Goal: Task Accomplishment & Management: Use online tool/utility

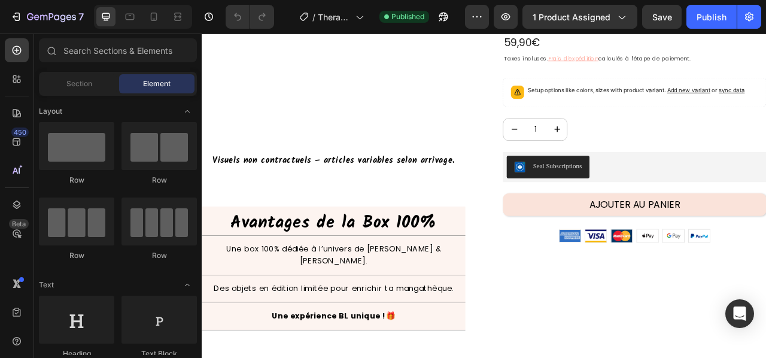
scroll to position [235, 0]
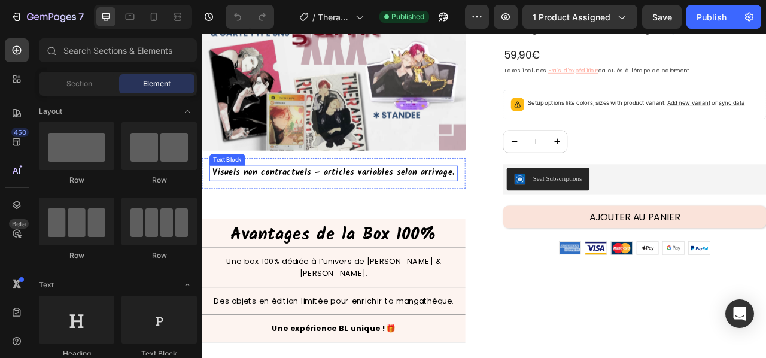
click at [424, 206] on p "Visuels non contractuels – articles variables selon arrivage." at bounding box center [369, 211] width 314 height 17
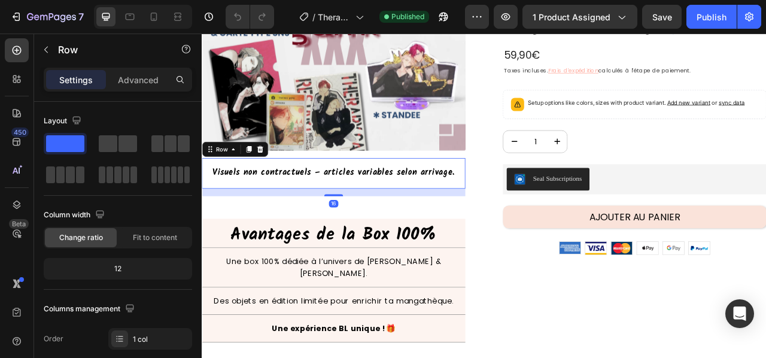
click at [424, 192] on div "Visuels non contractuels – articles variables selon arrivage. Text Block Row 16" at bounding box center [369, 211] width 335 height 39
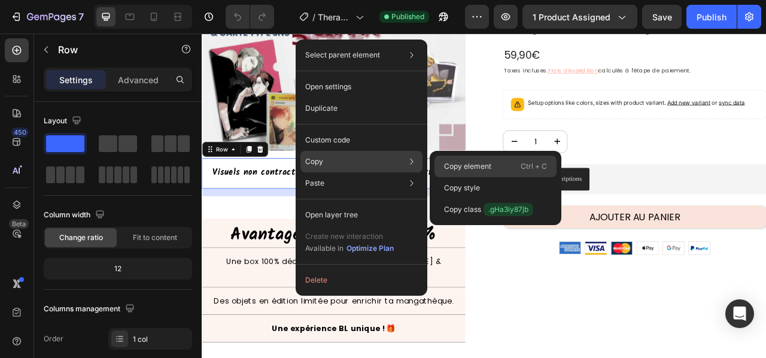
click at [462, 165] on p "Copy element" at bounding box center [467, 166] width 47 height 11
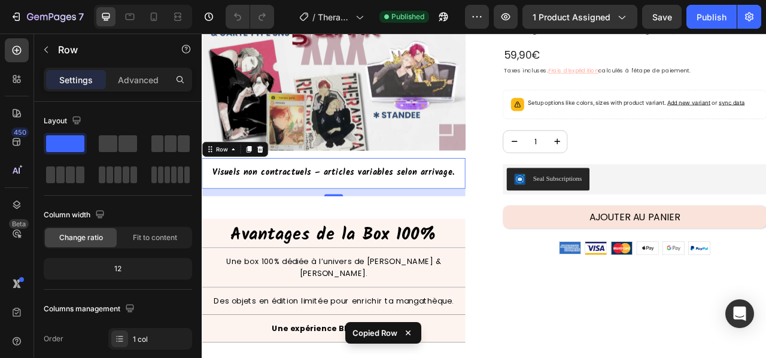
click at [4, 15] on div "7" at bounding box center [44, 17] width 89 height 24
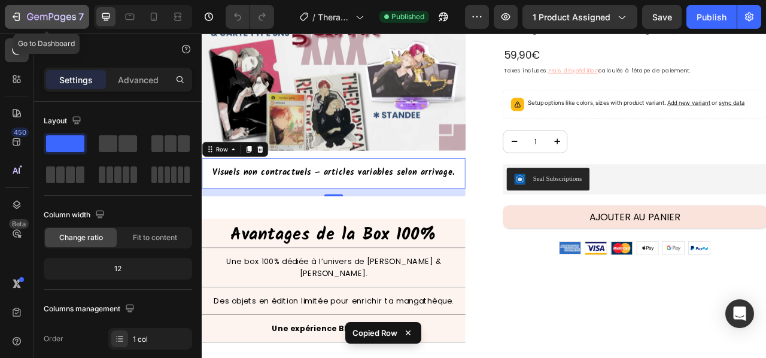
click at [17, 14] on icon "button" at bounding box center [16, 17] width 12 height 12
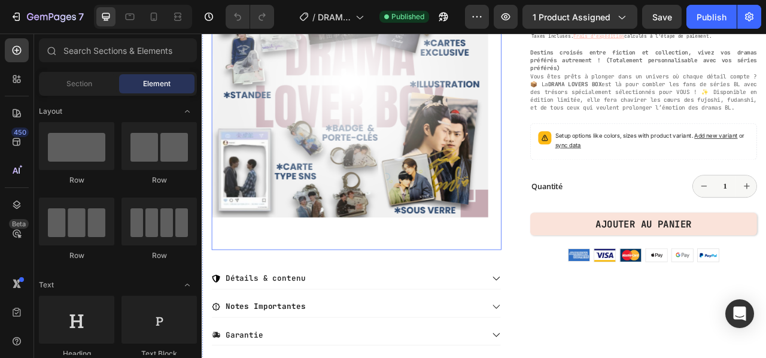
scroll to position [239, 0]
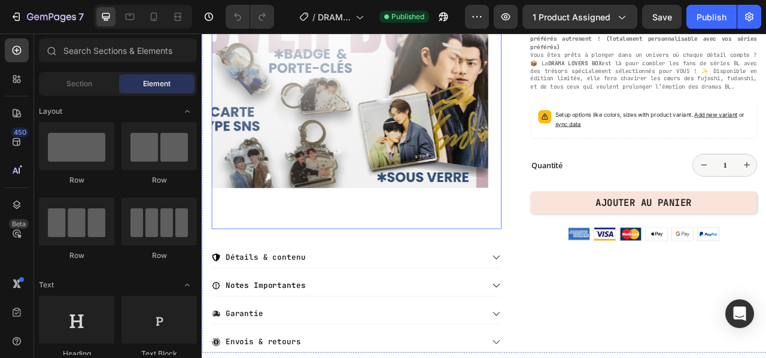
click at [491, 262] on img at bounding box center [390, 64] width 352 height 434
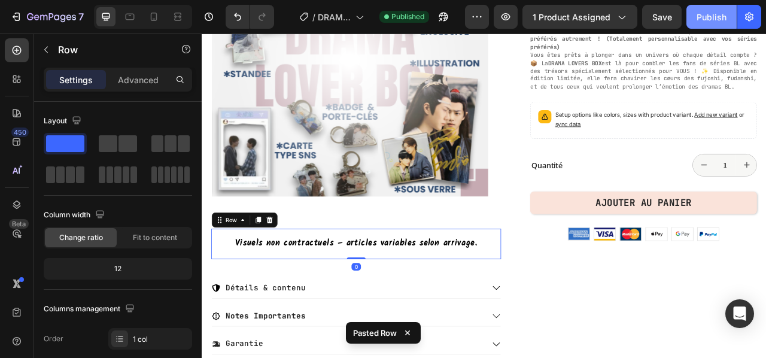
click at [721, 16] on div "Publish" at bounding box center [712, 17] width 30 height 13
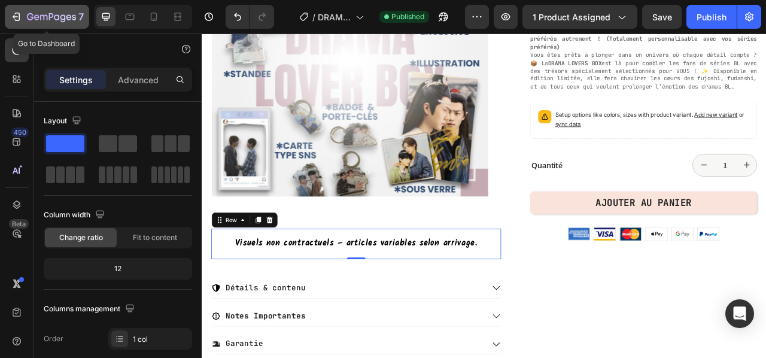
click at [11, 19] on icon "button" at bounding box center [16, 17] width 12 height 12
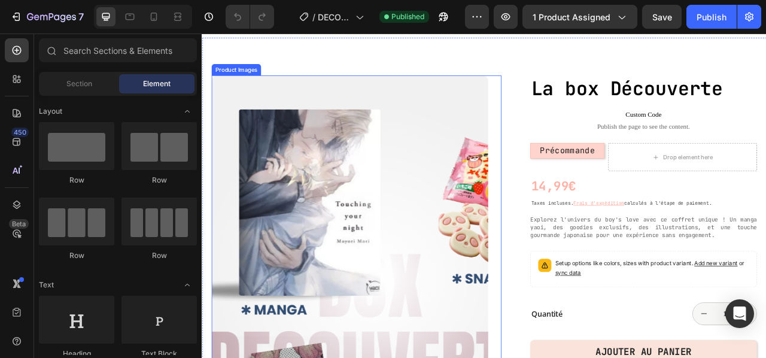
click at [330, 230] on img at bounding box center [390, 304] width 352 height 434
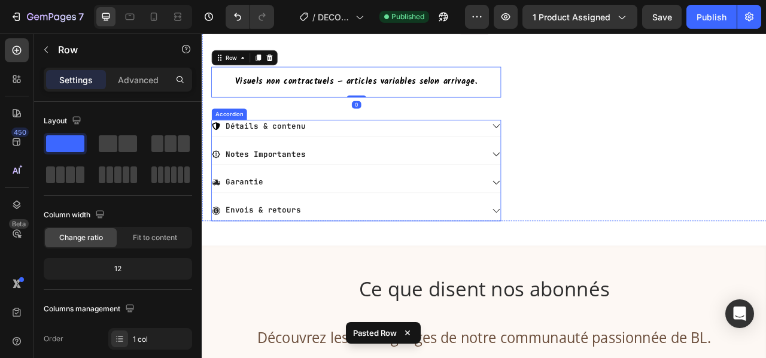
scroll to position [445, 0]
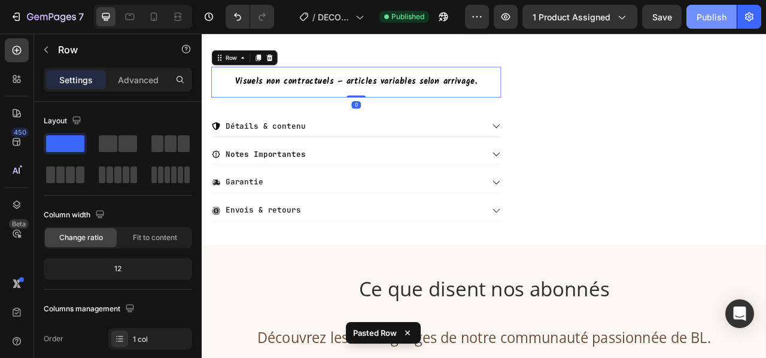
click at [723, 13] on div "Publish" at bounding box center [712, 17] width 30 height 13
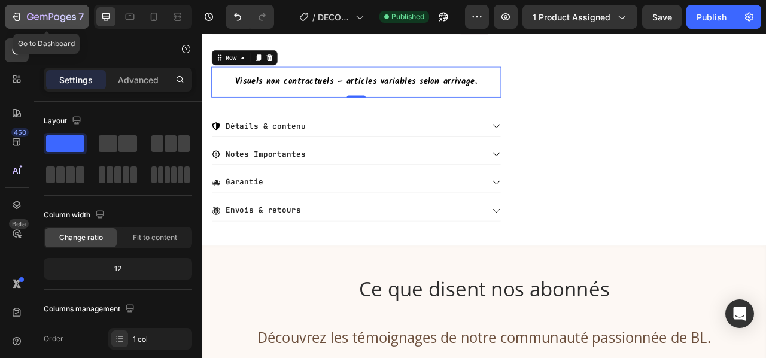
click at [13, 14] on icon "button" at bounding box center [16, 17] width 12 height 12
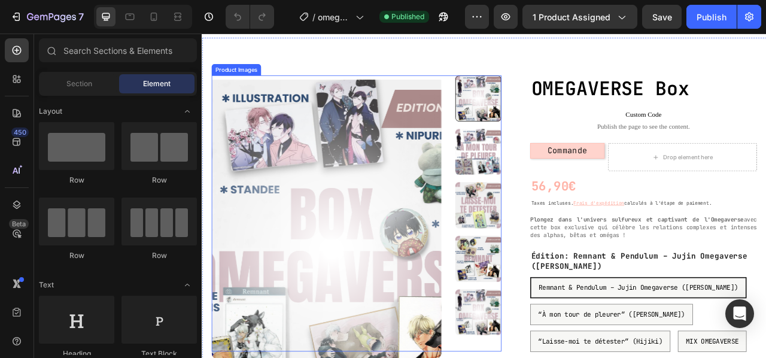
scroll to position [120, 0]
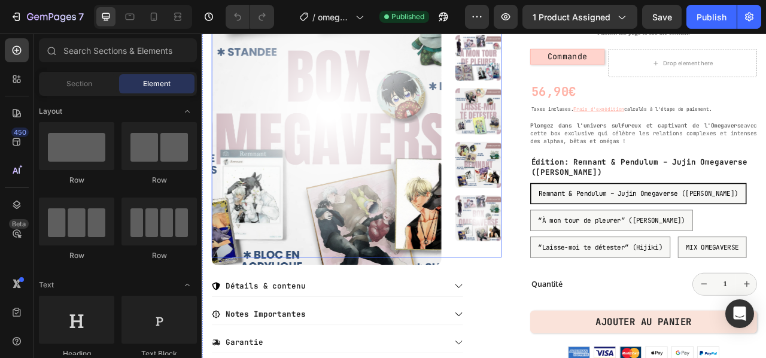
click at [344, 166] on img at bounding box center [360, 147] width 292 height 361
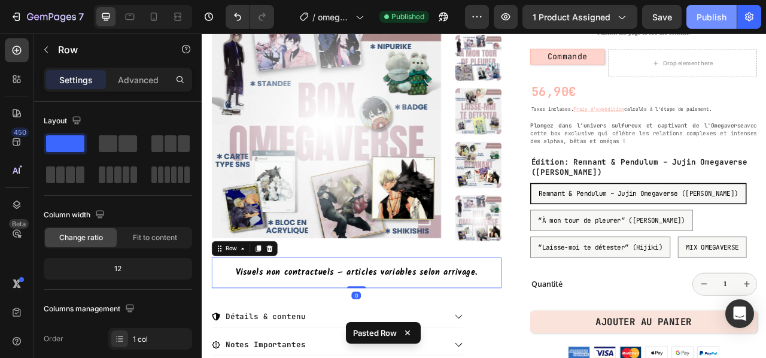
click at [709, 10] on button "Publish" at bounding box center [711, 17] width 50 height 24
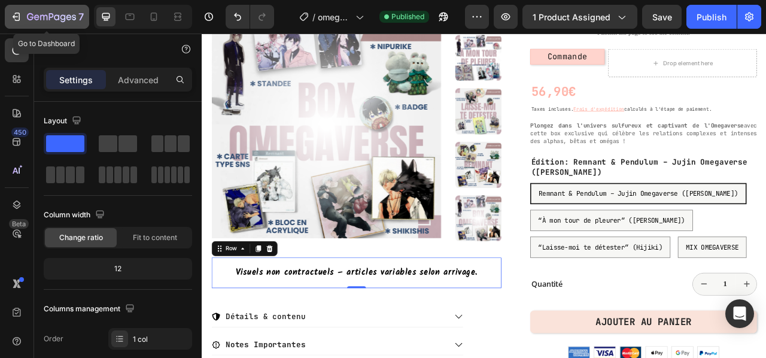
click at [16, 16] on icon "button" at bounding box center [16, 17] width 12 height 12
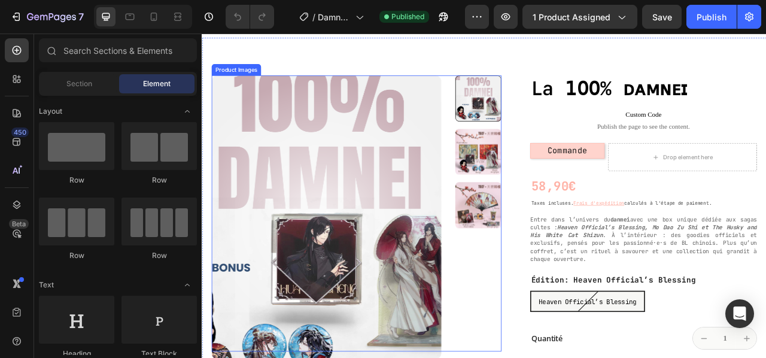
click at [367, 236] on img at bounding box center [360, 267] width 292 height 361
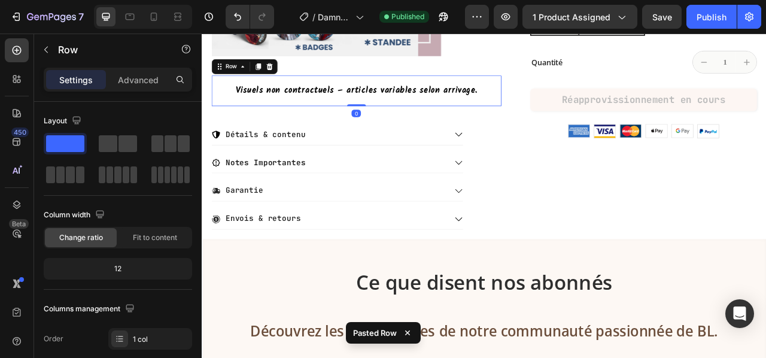
scroll to position [363, 0]
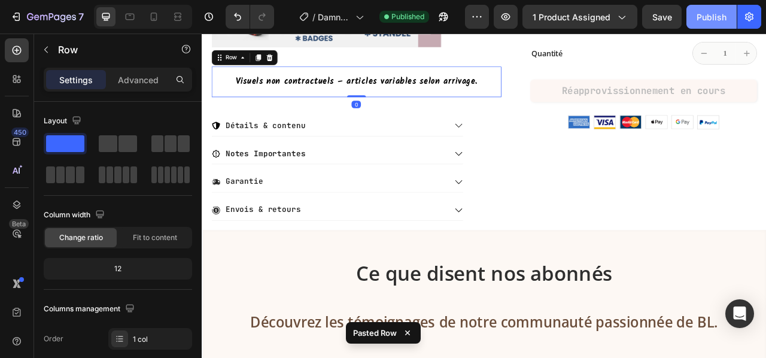
click at [702, 19] on div "Publish" at bounding box center [712, 17] width 30 height 13
